Goal: Find specific page/section: Find specific page/section

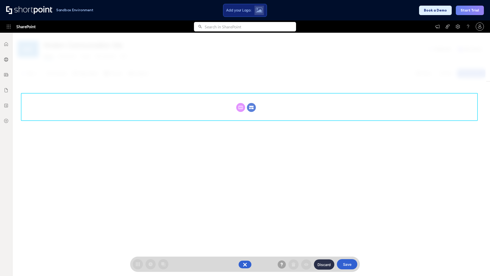
click at [252, 107] on circle at bounding box center [251, 107] width 9 height 9
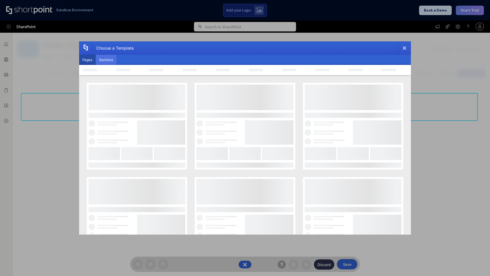
click at [106, 60] on button "Sections" at bounding box center [106, 60] width 21 height 10
type input "Paralax Cta"
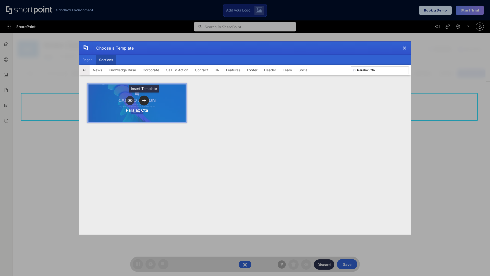
click at [144, 100] on icon "template selector" at bounding box center [144, 101] width 4 height 4
